Goal: Task Accomplishment & Management: Manage account settings

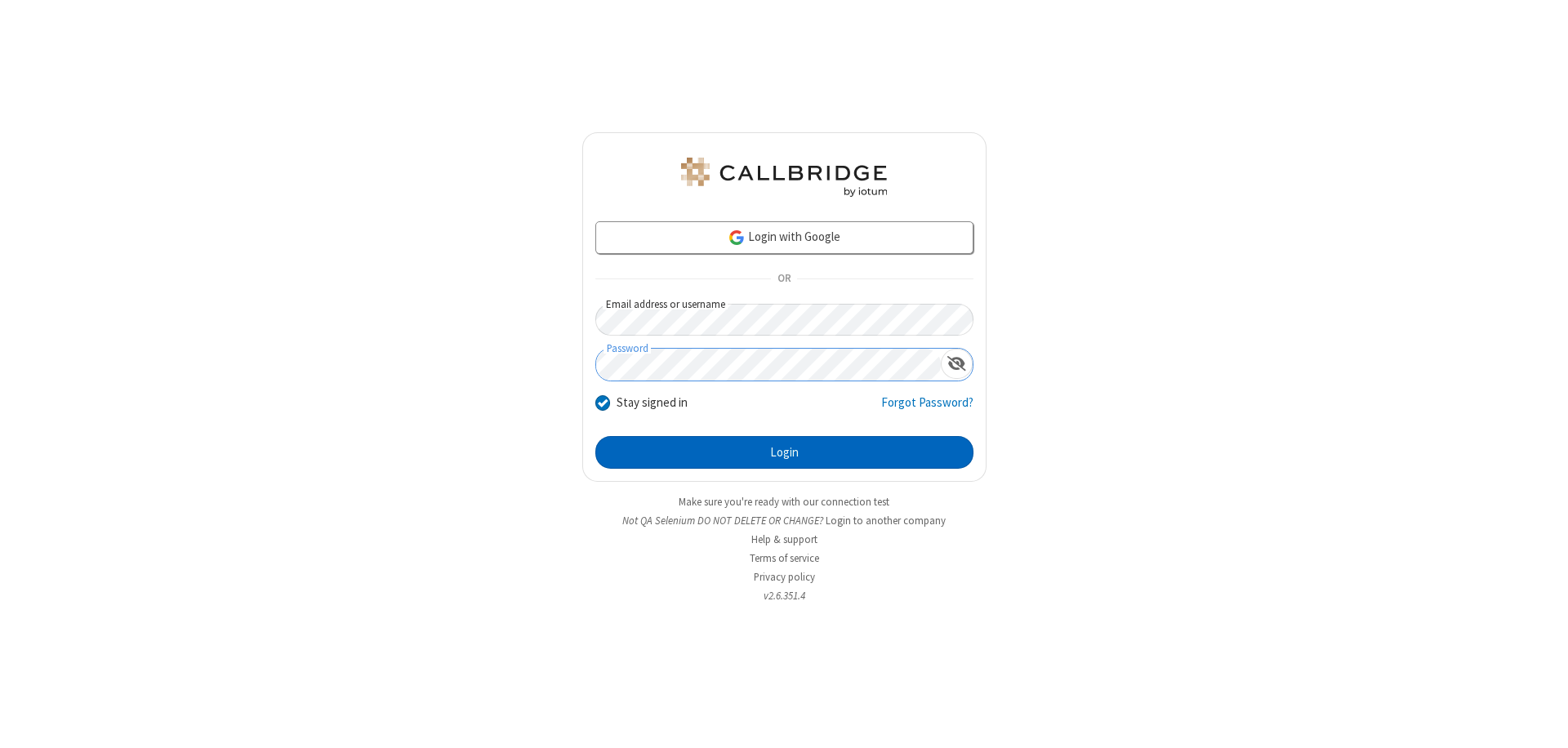
click at [784, 452] on button "Login" at bounding box center [784, 452] width 379 height 33
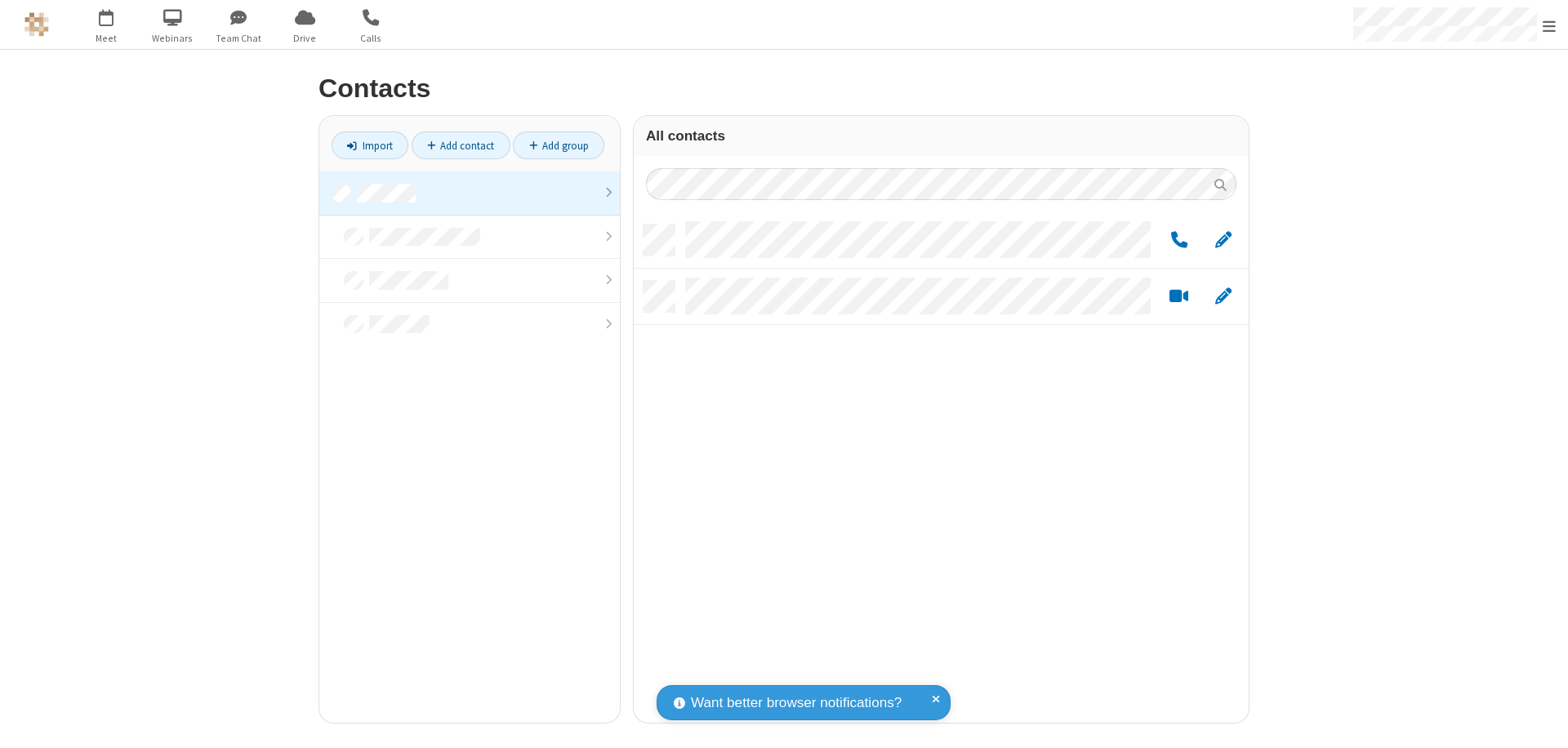
scroll to position [498, 603]
click at [470, 193] on link at bounding box center [469, 193] width 300 height 44
click at [1223, 239] on span "Edit" at bounding box center [1223, 240] width 17 height 20
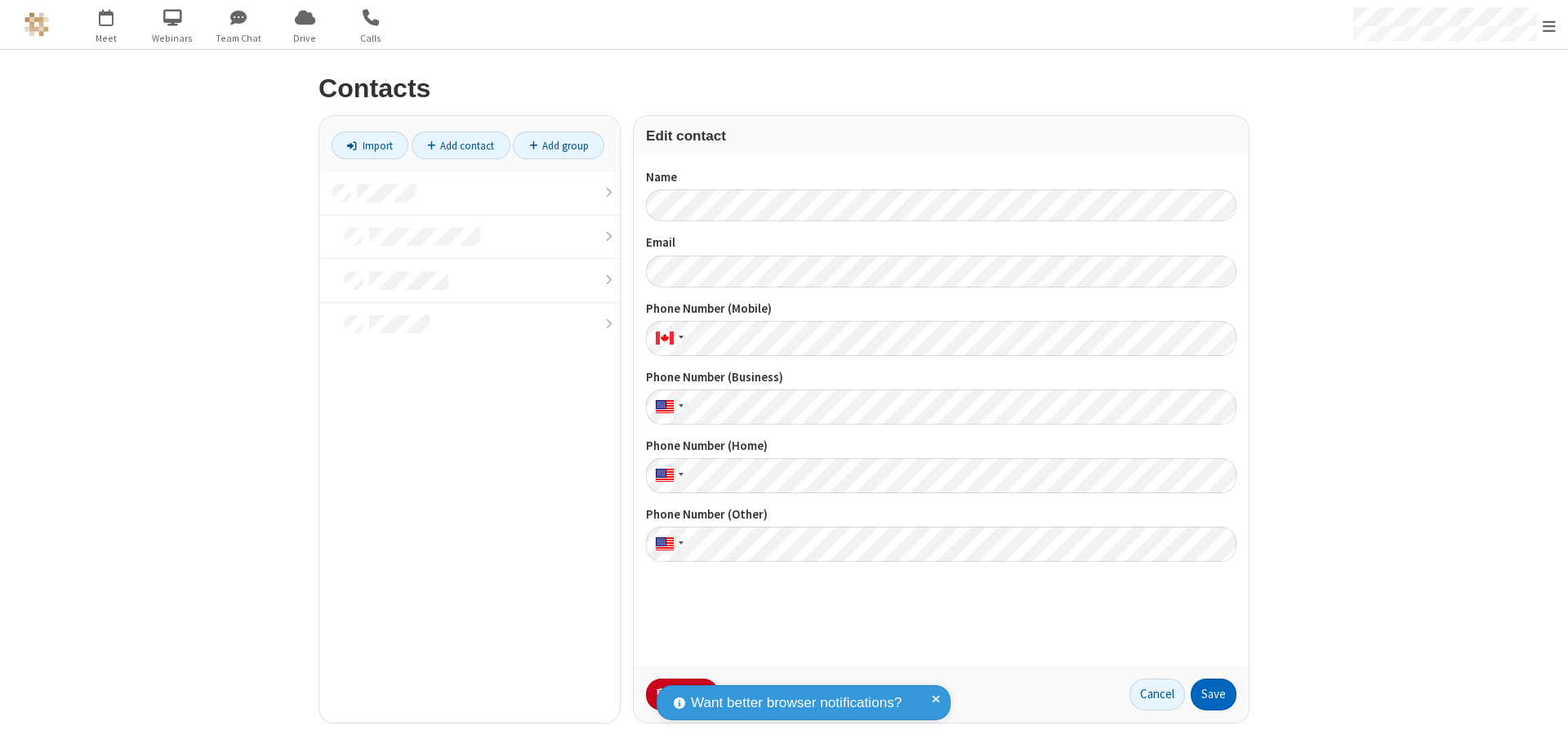
click at [1214, 694] on button "Save" at bounding box center [1213, 695] width 46 height 33
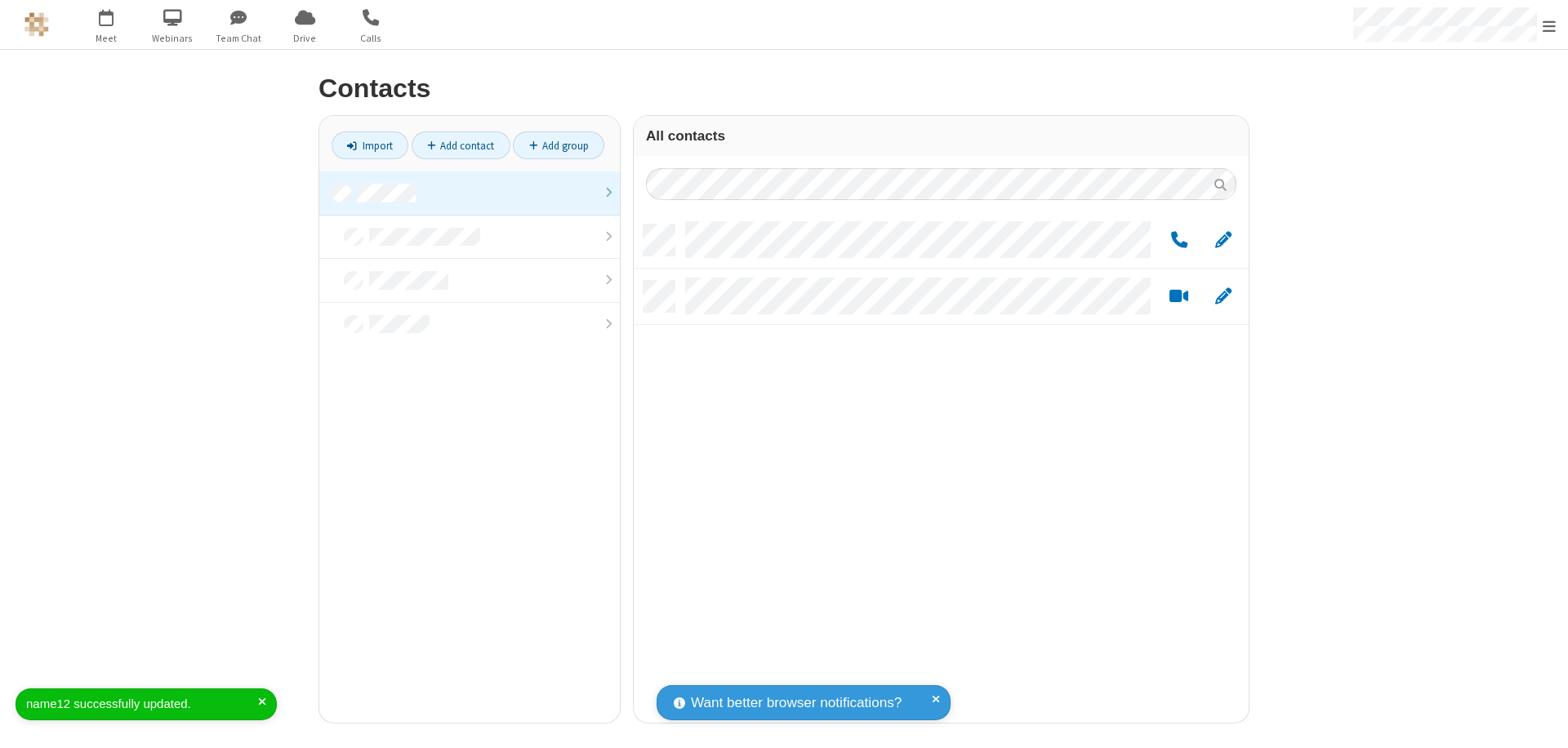
scroll to position [498, 603]
